Goal: Task Accomplishment & Management: Manage account settings

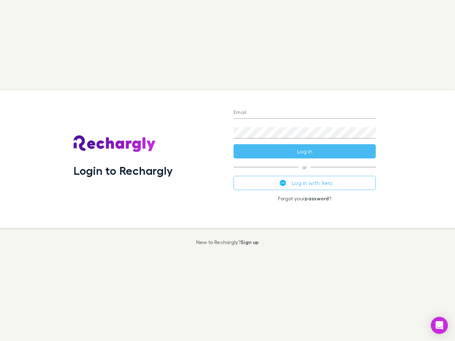
click at [227, 171] on div "Login to Rechargly" at bounding box center [148, 159] width 160 height 138
click at [305, 113] on input "Email" at bounding box center [304, 112] width 142 height 11
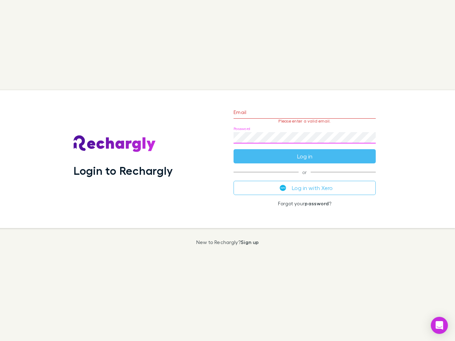
click at [305, 151] on form "Email Please enter a valid email. Password Log in" at bounding box center [304, 133] width 142 height 62
click at [305, 183] on div "Email Please enter a valid email. Password Log in or Log in with Xero Forgot yo…" at bounding box center [305, 159] width 154 height 138
click at [439, 326] on icon "Open Intercom Messenger" at bounding box center [439, 325] width 7 height 9
